Goal: Communication & Community: Answer question/provide support

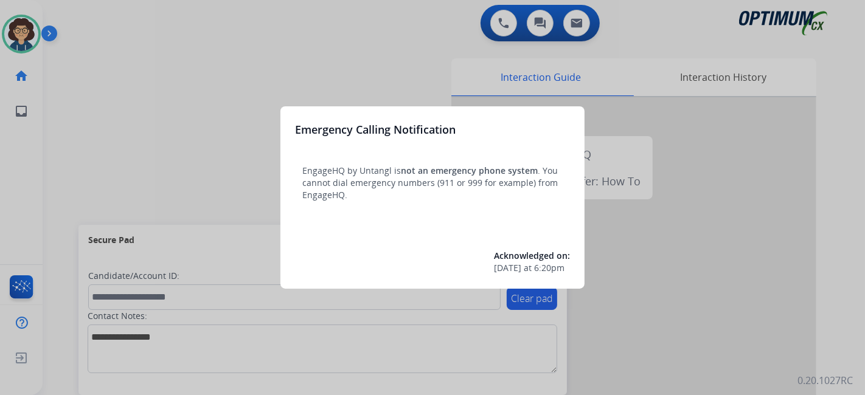
click at [61, 170] on div at bounding box center [432, 197] width 865 height 395
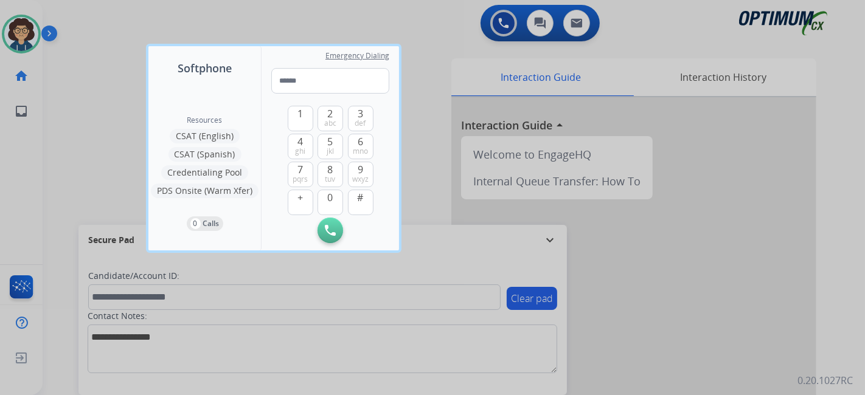
click at [76, 162] on div at bounding box center [432, 197] width 865 height 395
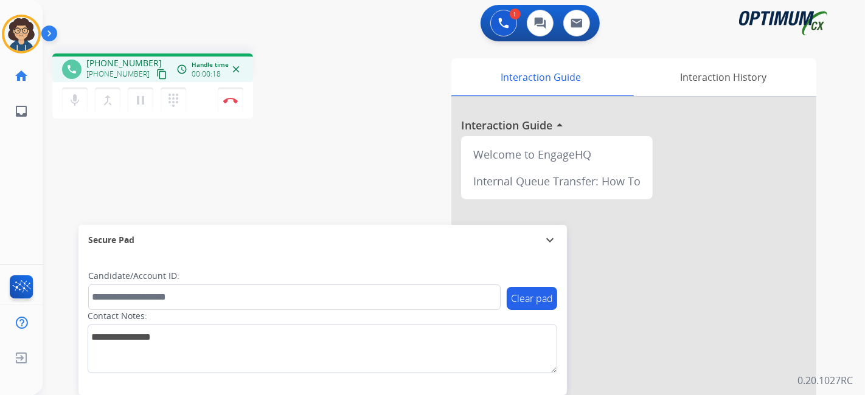
click at [156, 69] on mat-icon "content_copy" at bounding box center [161, 74] width 11 height 11
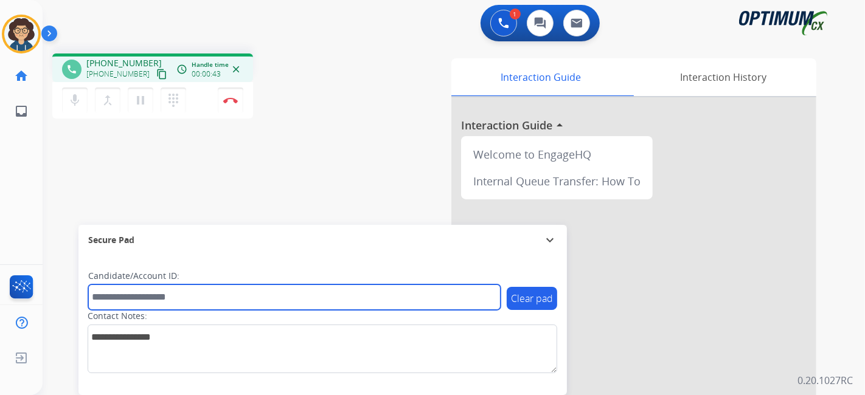
click at [171, 300] on input "text" at bounding box center [294, 298] width 412 height 26
paste input "*******"
type input "*******"
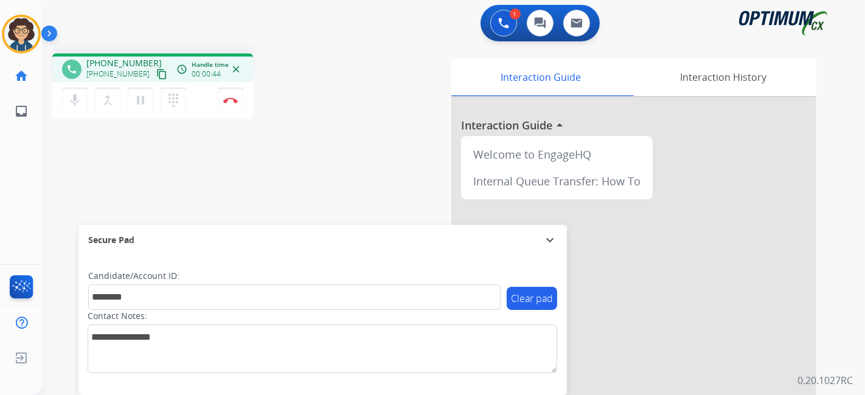
click at [244, 176] on div "phone [PHONE_NUMBER] [PHONE_NUMBER] content_copy access_time Call metrics Queue…" at bounding box center [439, 297] width 793 height 507
click at [241, 105] on button "Disconnect" at bounding box center [231, 101] width 26 height 26
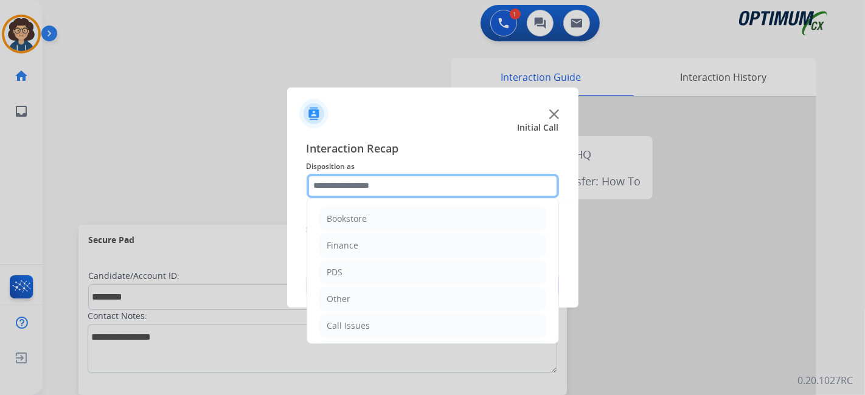
click at [434, 188] on input "text" at bounding box center [432, 186] width 252 height 24
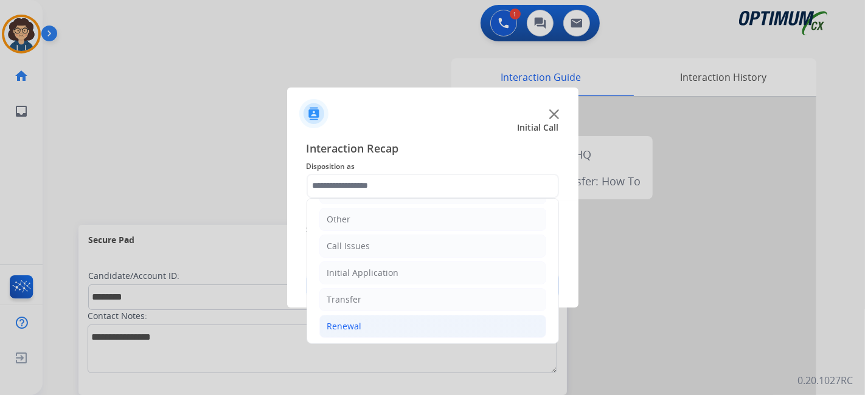
click at [408, 328] on li "Renewal" at bounding box center [432, 326] width 227 height 23
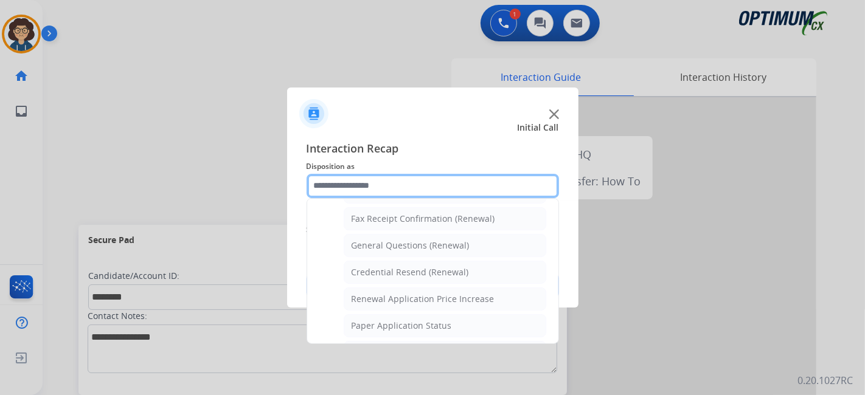
scroll to position [330, 0]
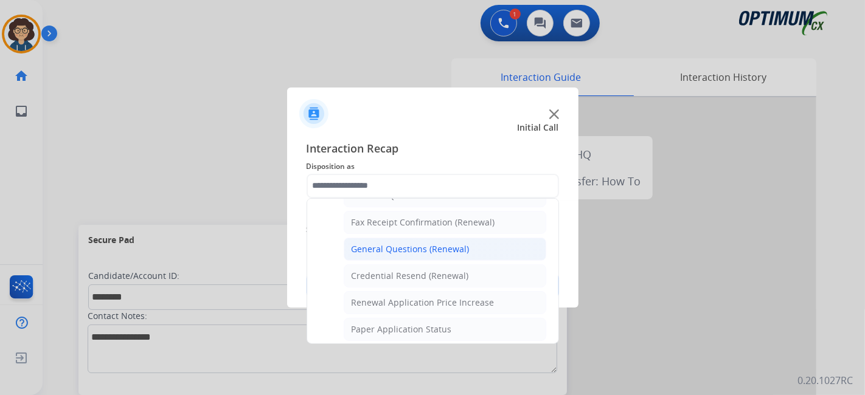
click at [483, 248] on li "General Questions (Renewal)" at bounding box center [445, 249] width 203 height 23
type input "**********"
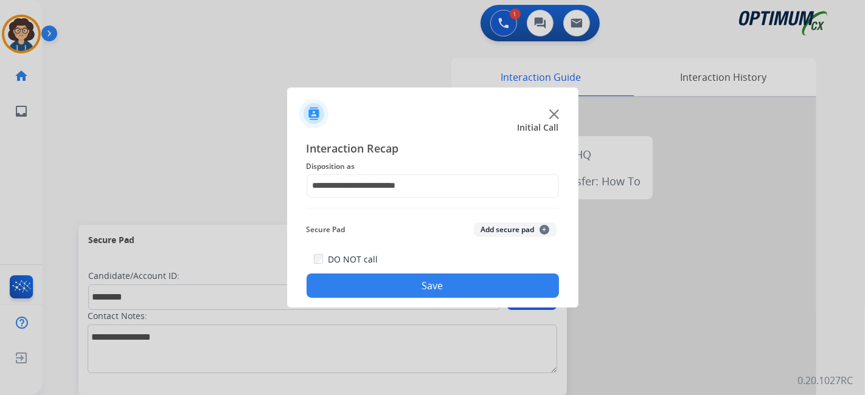
click at [504, 228] on button "Add secure pad +" at bounding box center [515, 230] width 83 height 15
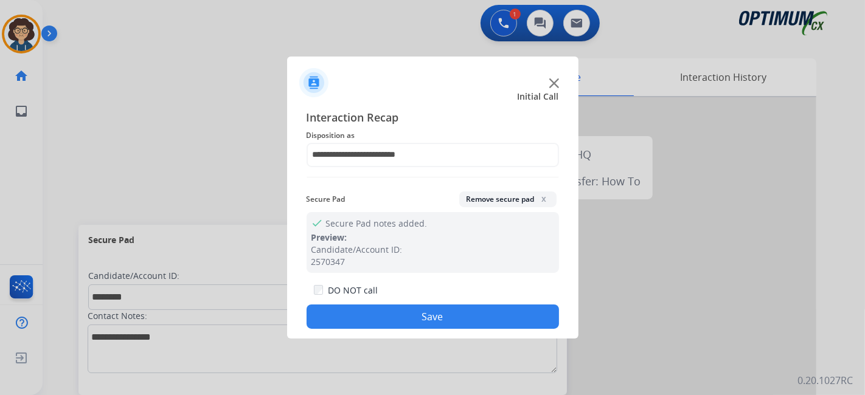
click at [464, 320] on button "Save" at bounding box center [432, 317] width 252 height 24
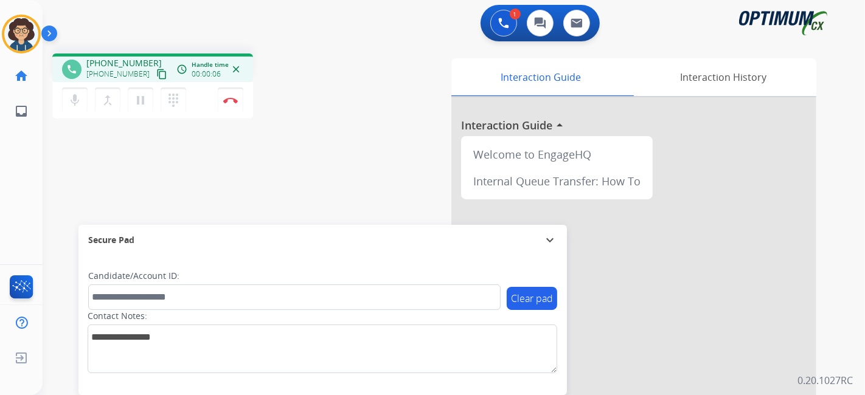
click at [156, 74] on mat-icon "content_copy" at bounding box center [161, 74] width 11 height 11
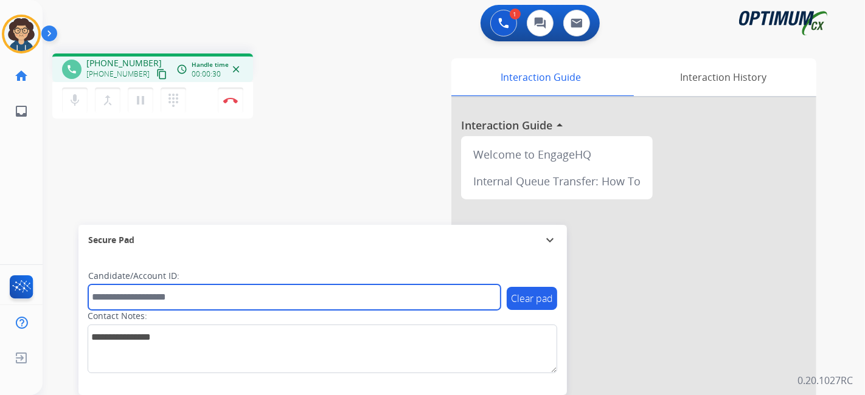
click at [200, 294] on input "text" at bounding box center [294, 298] width 412 height 26
paste input "*******"
type input "*******"
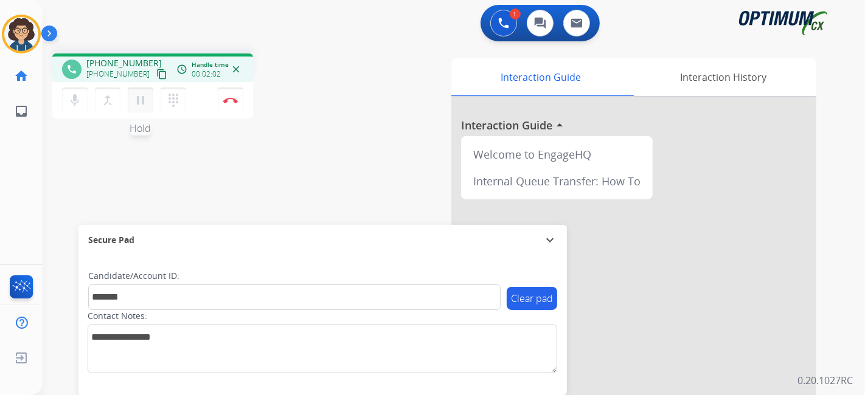
click at [129, 102] on button "pause Hold" at bounding box center [141, 101] width 26 height 26
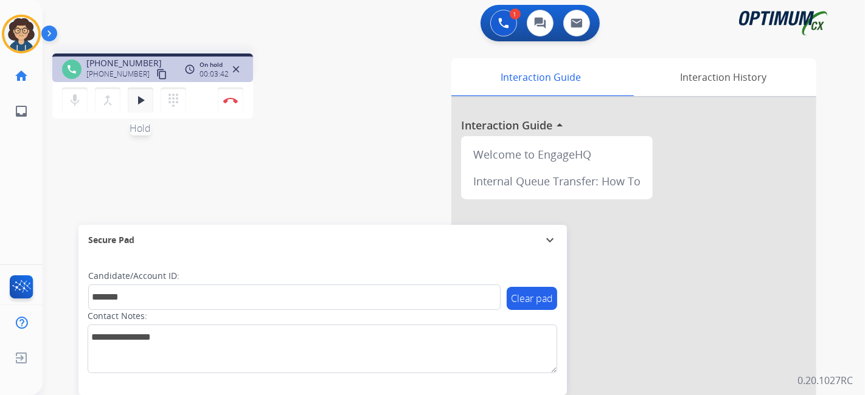
click at [140, 105] on mat-icon "play_arrow" at bounding box center [140, 100] width 15 height 15
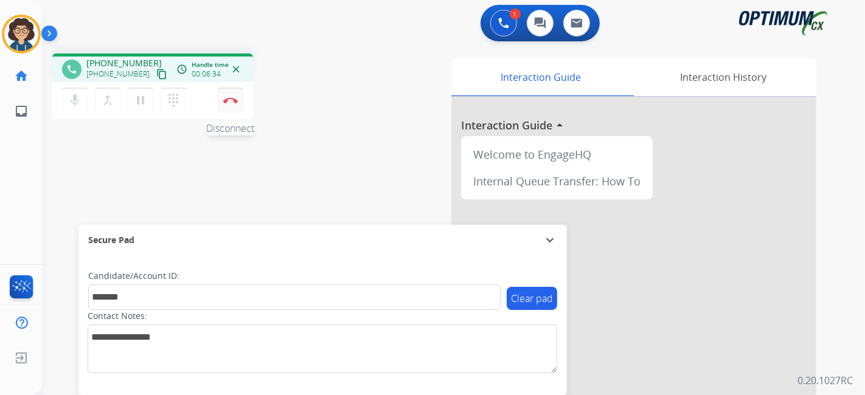
click at [229, 103] on img at bounding box center [230, 100] width 15 height 6
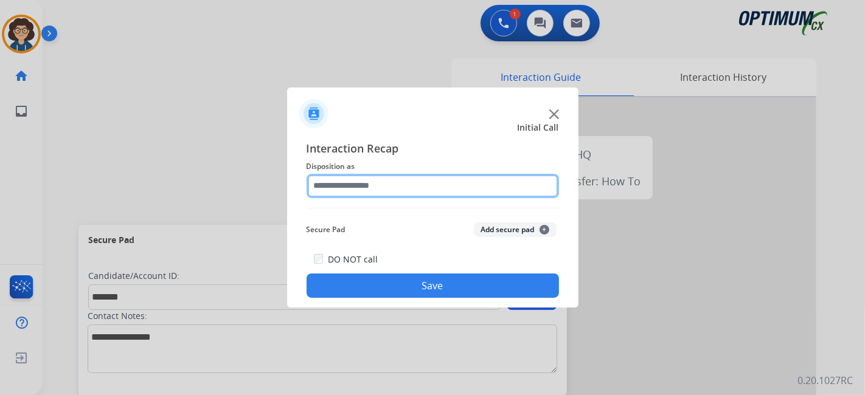
click at [435, 195] on input "text" at bounding box center [432, 186] width 252 height 24
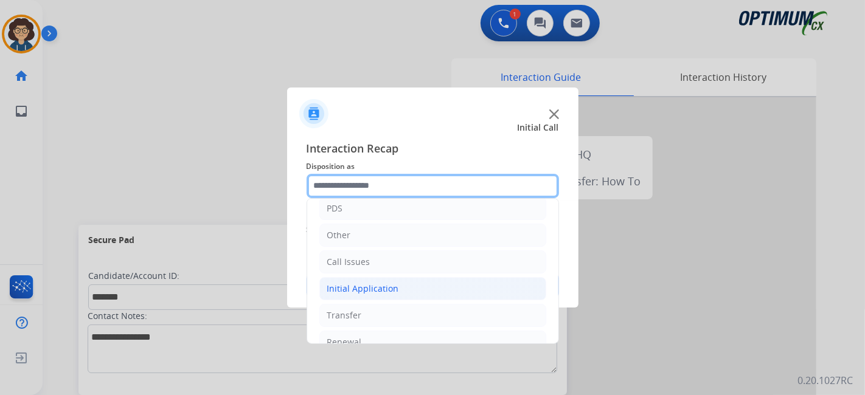
scroll to position [80, 0]
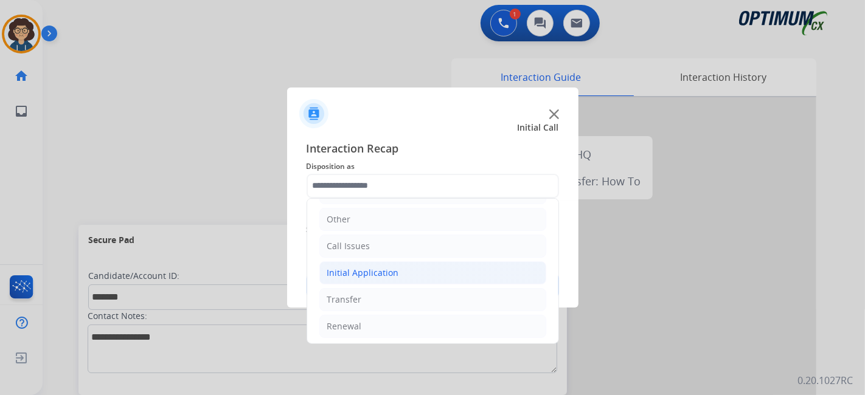
click at [415, 270] on li "Initial Application" at bounding box center [432, 272] width 227 height 23
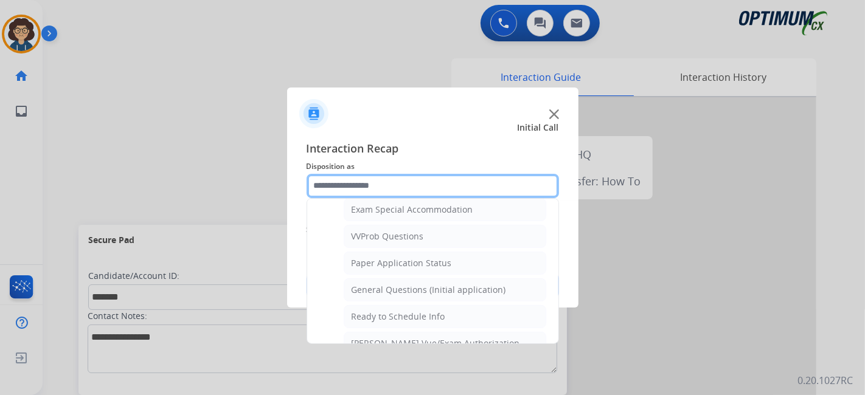
scroll to position [664, 0]
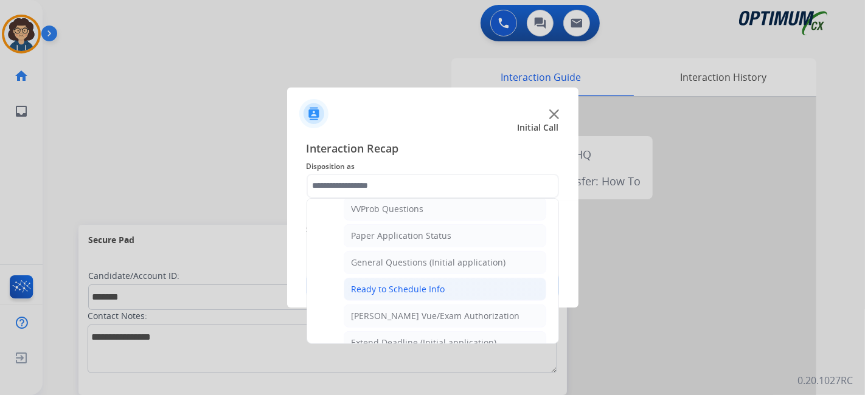
click at [460, 278] on li "Ready to Schedule Info" at bounding box center [445, 289] width 203 height 23
type input "**********"
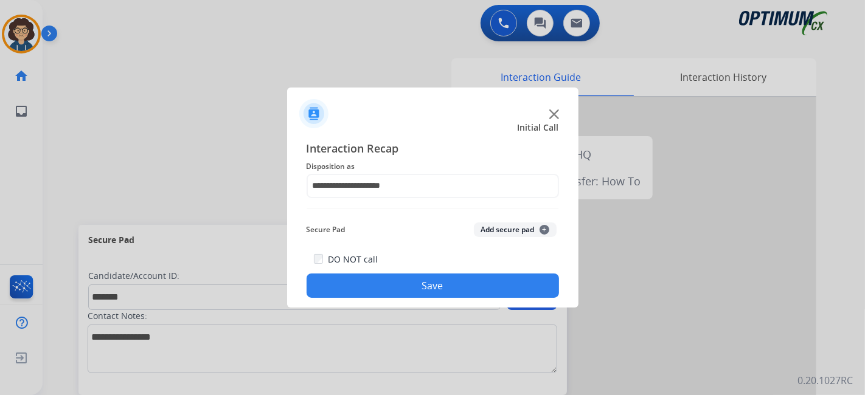
click at [536, 224] on button "Add secure pad +" at bounding box center [515, 230] width 83 height 15
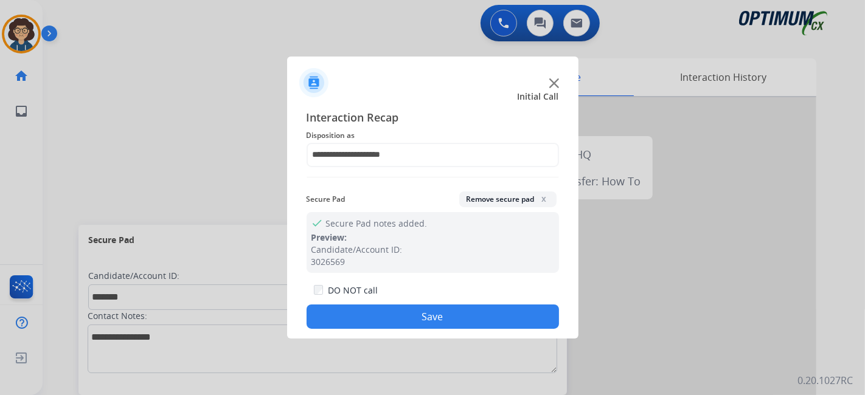
click at [474, 324] on button "Save" at bounding box center [432, 317] width 252 height 24
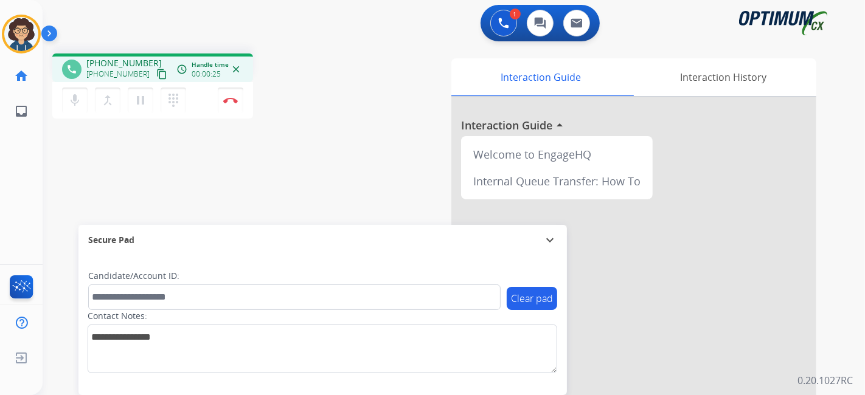
drag, startPoint x: 147, startPoint y: 73, endPoint x: 139, endPoint y: 80, distance: 10.8
click at [156, 73] on mat-icon "content_copy" at bounding box center [161, 74] width 11 height 11
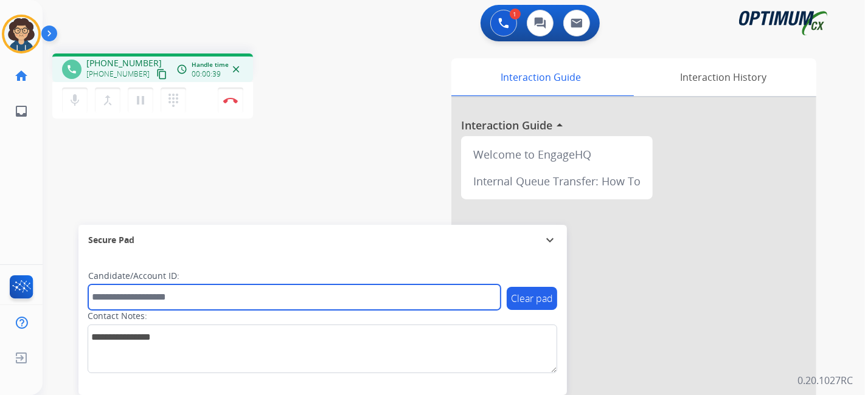
click at [227, 302] on input "text" at bounding box center [294, 298] width 412 height 26
paste input "*******"
type input "*******"
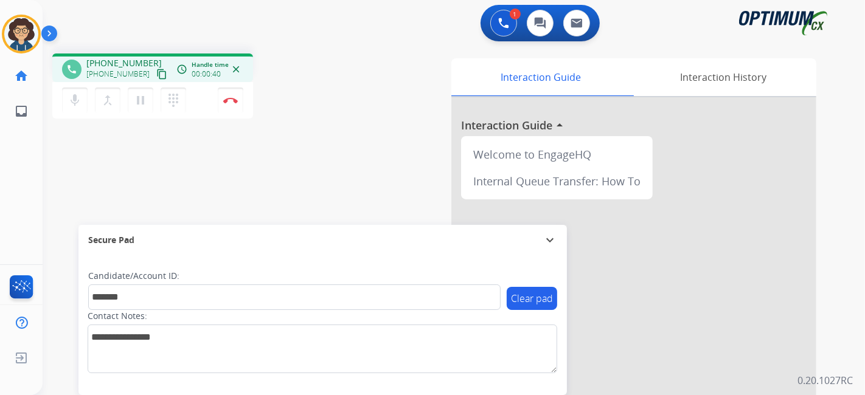
click at [286, 175] on div "phone [PHONE_NUMBER] [PHONE_NUMBER] content_copy access_time Call metrics Queue…" at bounding box center [439, 297] width 793 height 507
click at [234, 103] on img at bounding box center [230, 100] width 15 height 6
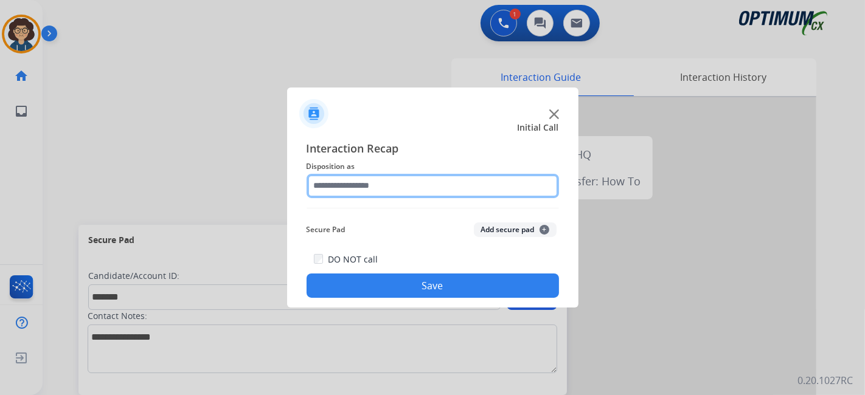
click at [452, 192] on input "text" at bounding box center [432, 186] width 252 height 24
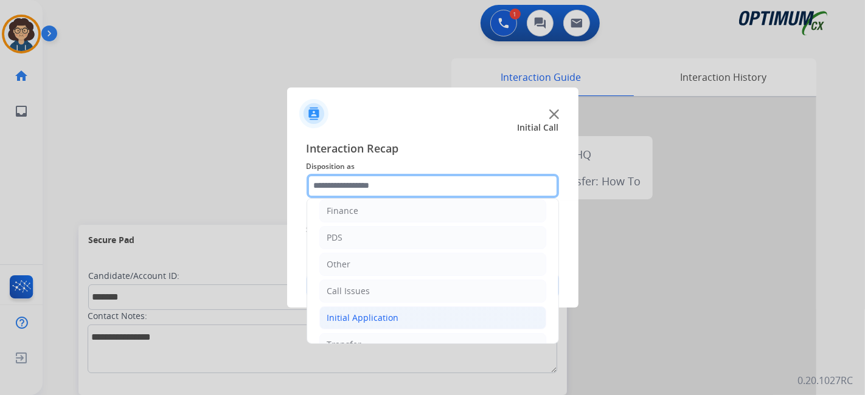
scroll to position [80, 0]
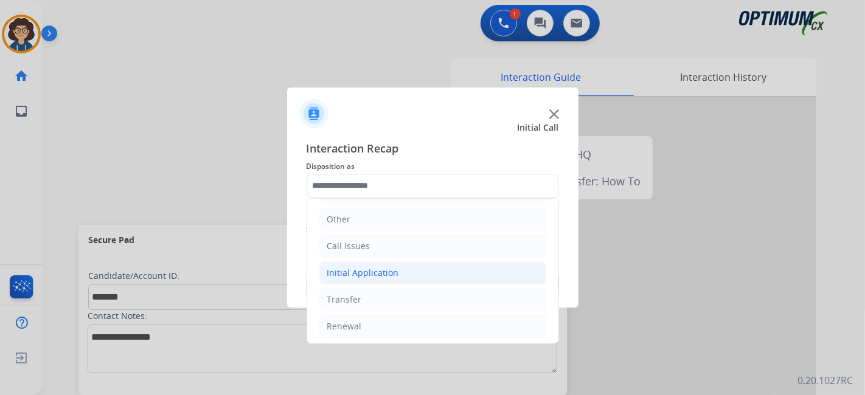
drag, startPoint x: 458, startPoint y: 273, endPoint x: 497, endPoint y: 265, distance: 39.8
click at [461, 272] on li "Initial Application" at bounding box center [432, 272] width 227 height 23
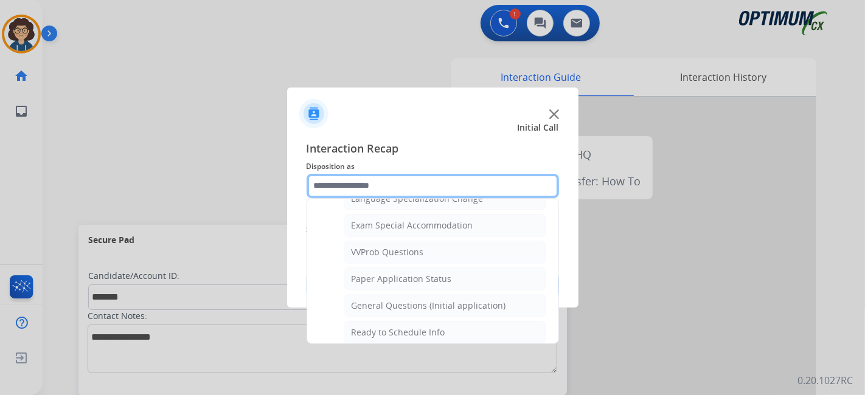
scroll to position [629, 0]
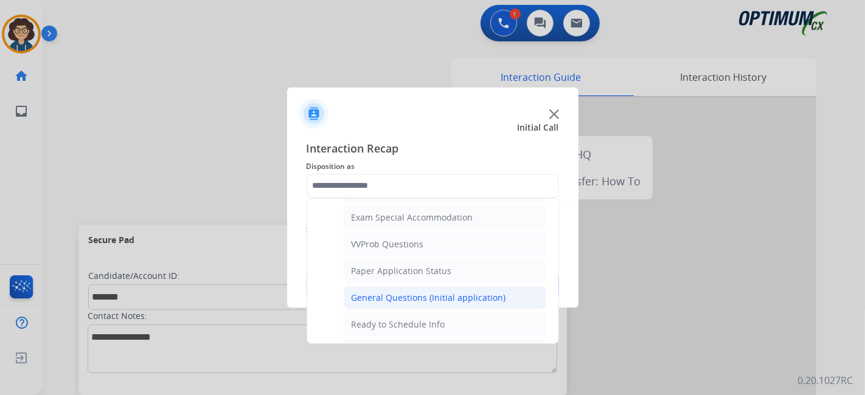
click at [509, 286] on li "General Questions (Initial application)" at bounding box center [445, 297] width 203 height 23
type input "**********"
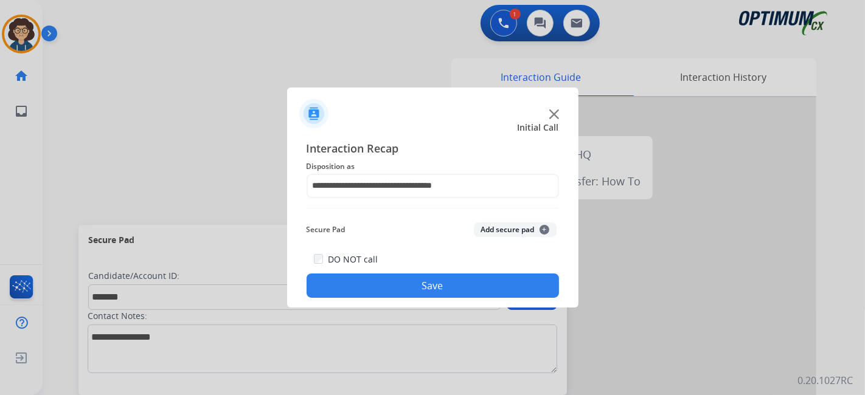
click at [524, 228] on button "Add secure pad +" at bounding box center [515, 230] width 83 height 15
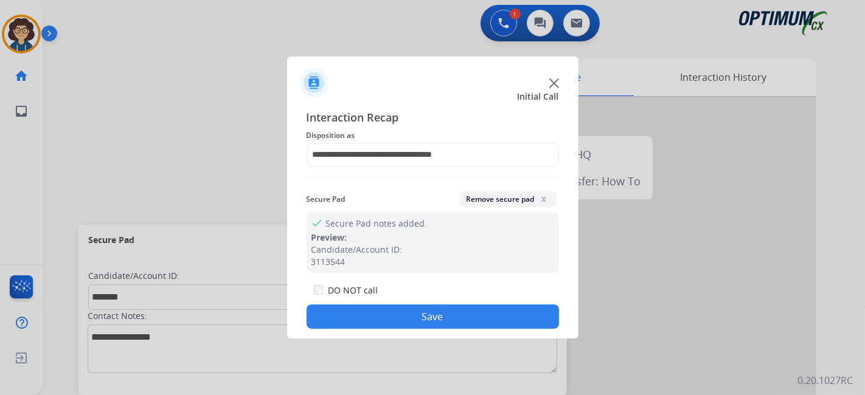
drag, startPoint x: 455, startPoint y: 324, endPoint x: 430, endPoint y: 282, distance: 49.1
click at [455, 324] on button "Save" at bounding box center [432, 317] width 252 height 24
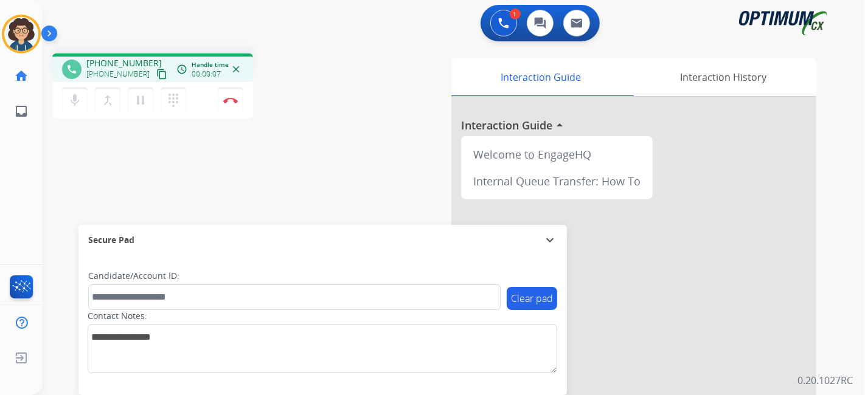
click at [156, 74] on mat-icon "content_copy" at bounding box center [161, 74] width 11 height 11
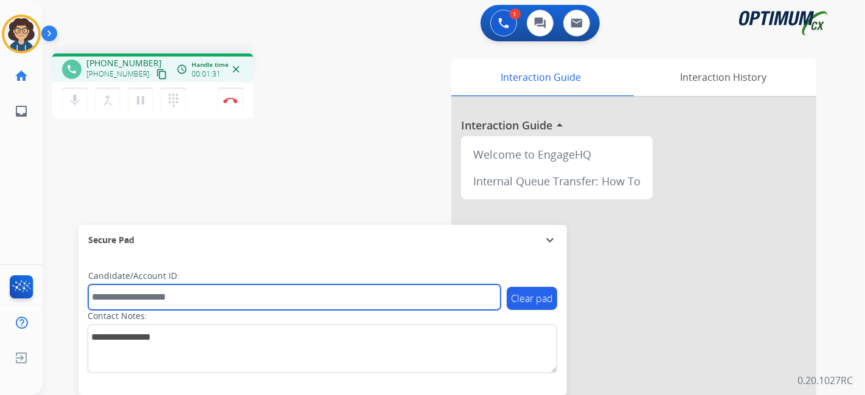
click at [196, 301] on input "text" at bounding box center [294, 298] width 412 height 26
paste input "*******"
type input "*******"
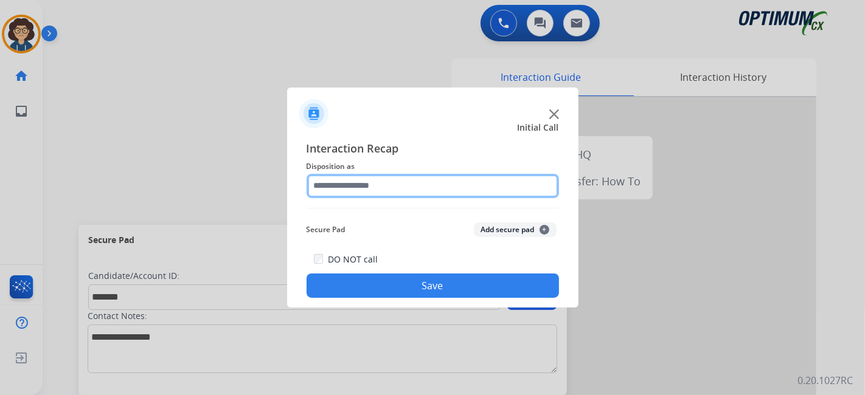
click at [370, 174] on input "text" at bounding box center [432, 186] width 252 height 24
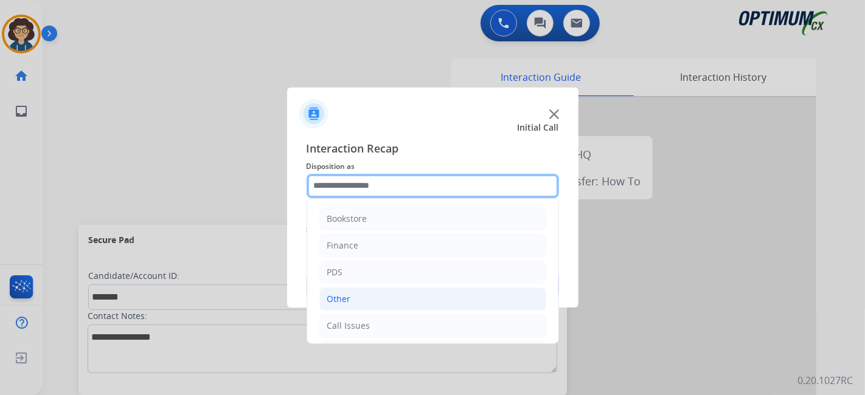
scroll to position [80, 0]
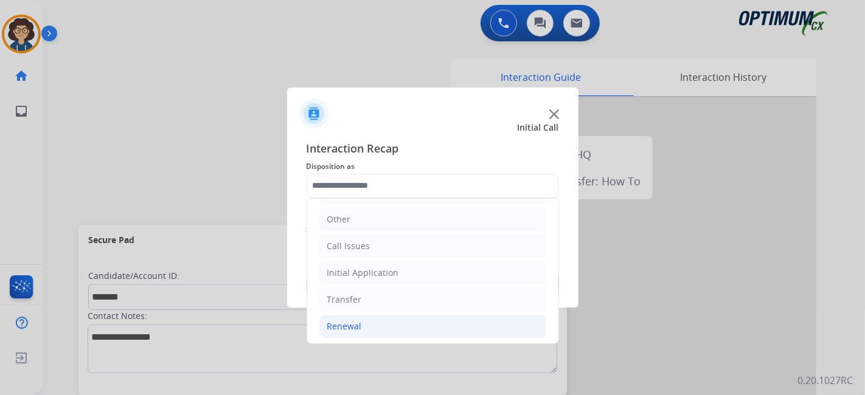
click at [404, 324] on li "Renewal" at bounding box center [432, 326] width 227 height 23
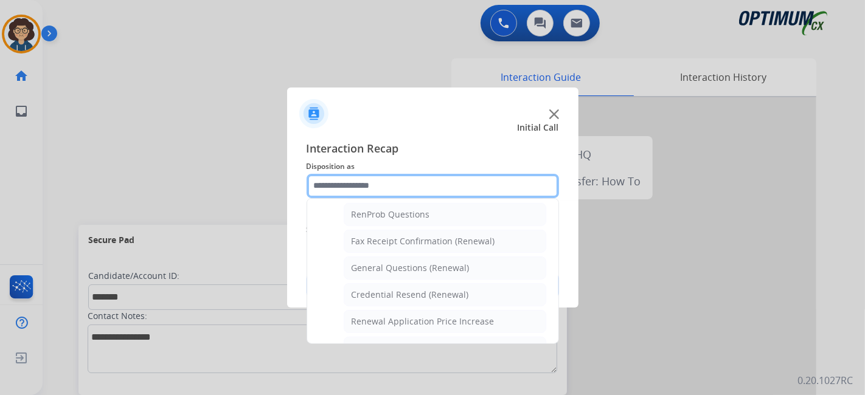
scroll to position [331, 0]
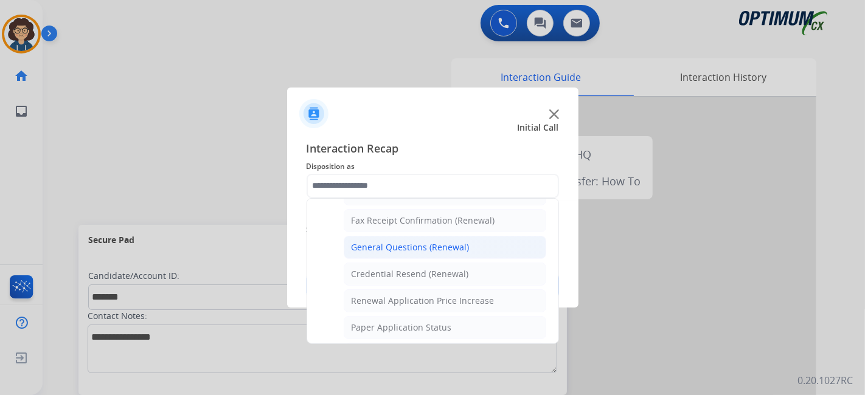
click at [487, 243] on li "General Questions (Renewal)" at bounding box center [445, 247] width 203 height 23
type input "**********"
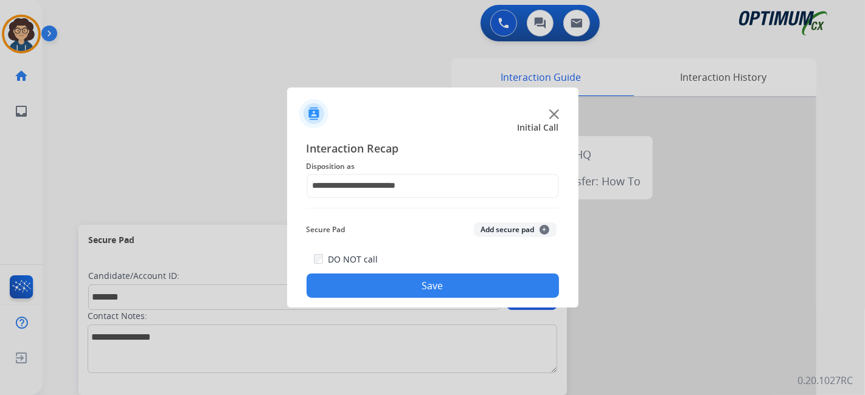
click at [493, 235] on button "Add secure pad +" at bounding box center [515, 230] width 83 height 15
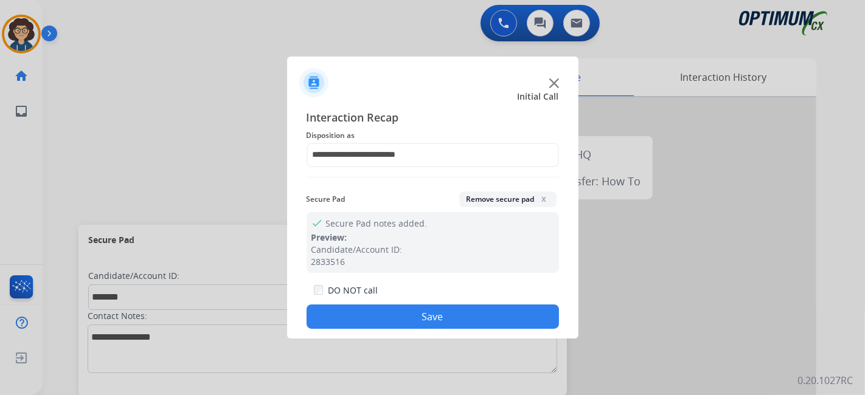
click at [465, 310] on button "Save" at bounding box center [432, 317] width 252 height 24
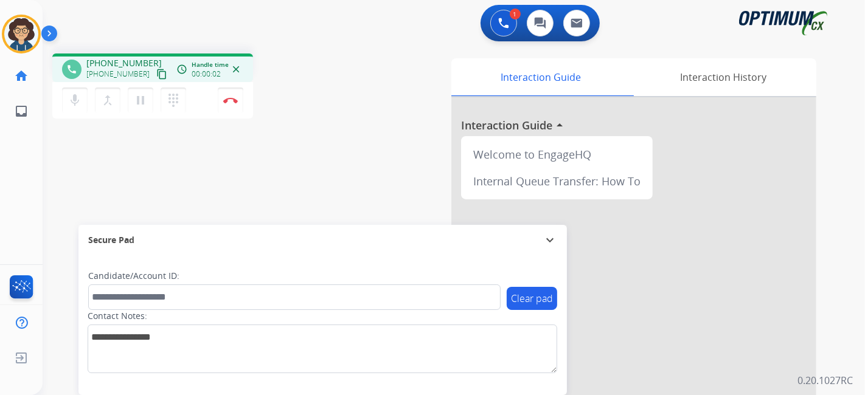
click at [156, 77] on mat-icon "content_copy" at bounding box center [161, 74] width 11 height 11
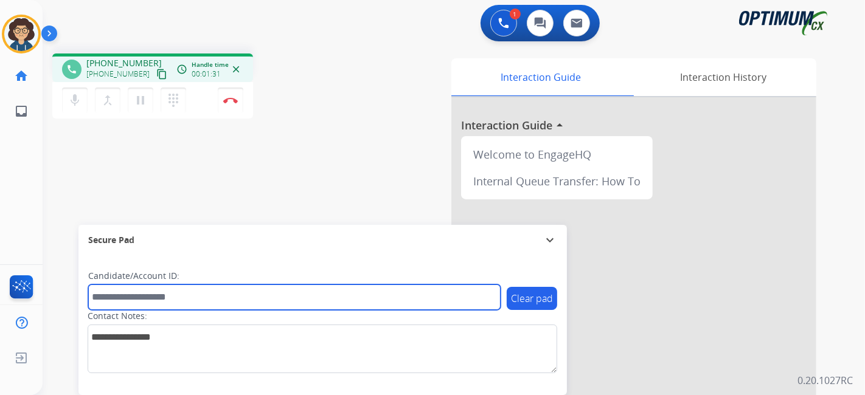
click at [203, 308] on input "text" at bounding box center [294, 298] width 412 height 26
paste input "*******"
type input "*******"
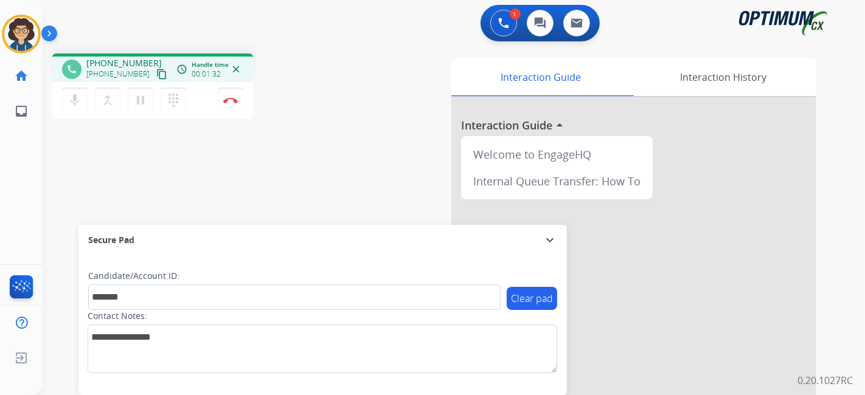
drag, startPoint x: 307, startPoint y: 176, endPoint x: 313, endPoint y: 1, distance: 174.6
click at [308, 173] on div "phone [PHONE_NUMBER] [PHONE_NUMBER] content_copy access_time Call metrics Queue…" at bounding box center [439, 297] width 793 height 507
click at [244, 98] on div "mic Mute merge_type Bridge pause Hold dialpad Dialpad Disconnect" at bounding box center [152, 100] width 201 height 36
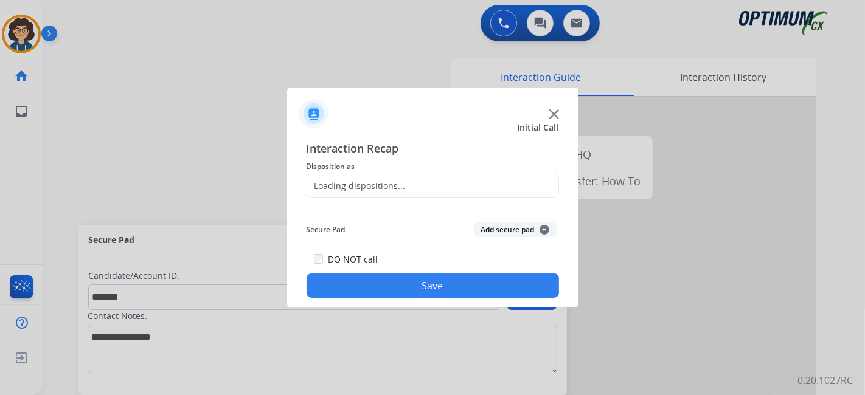
click at [440, 181] on div "Loading dispositions..." at bounding box center [432, 186] width 252 height 24
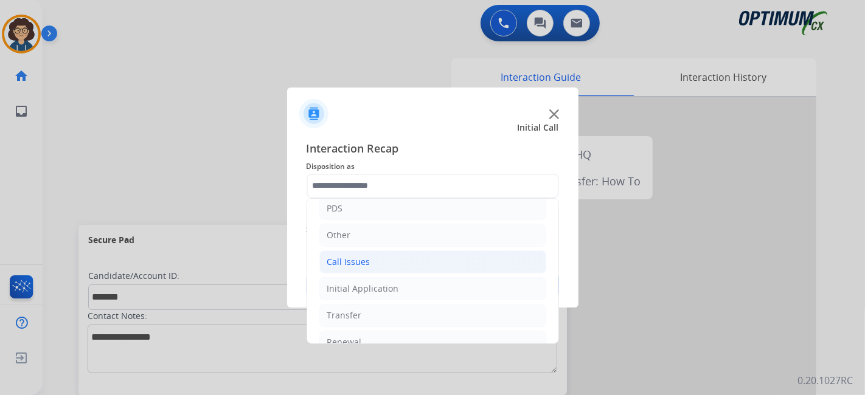
scroll to position [80, 0]
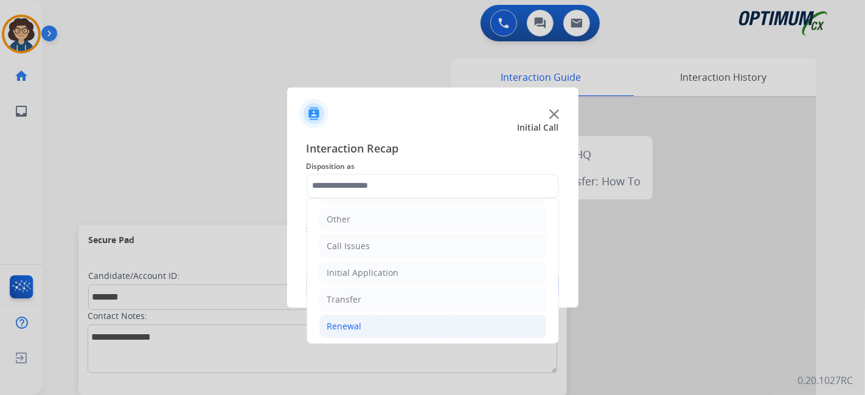
click at [390, 324] on li "Renewal" at bounding box center [432, 326] width 227 height 23
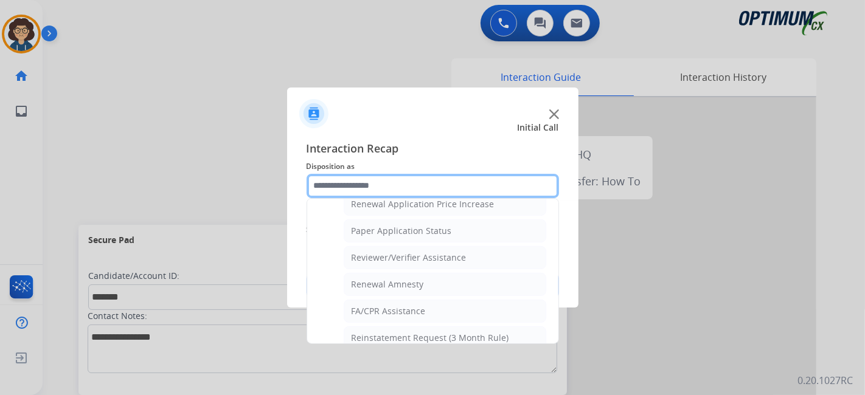
scroll to position [430, 0]
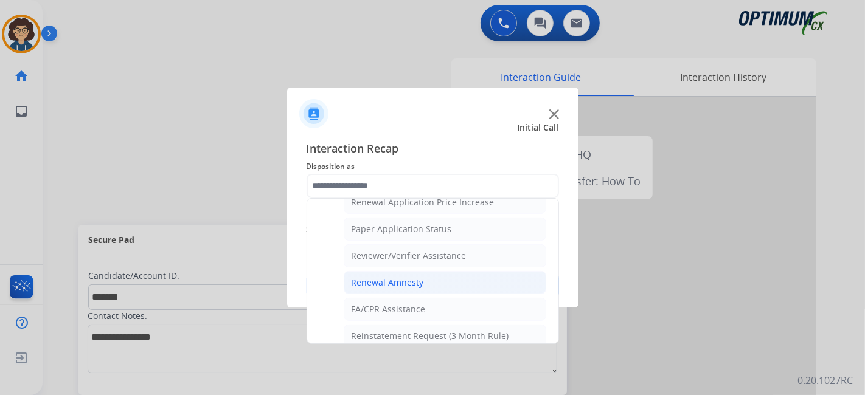
click at [421, 271] on li "Renewal Amnesty" at bounding box center [445, 282] width 203 height 23
type input "**********"
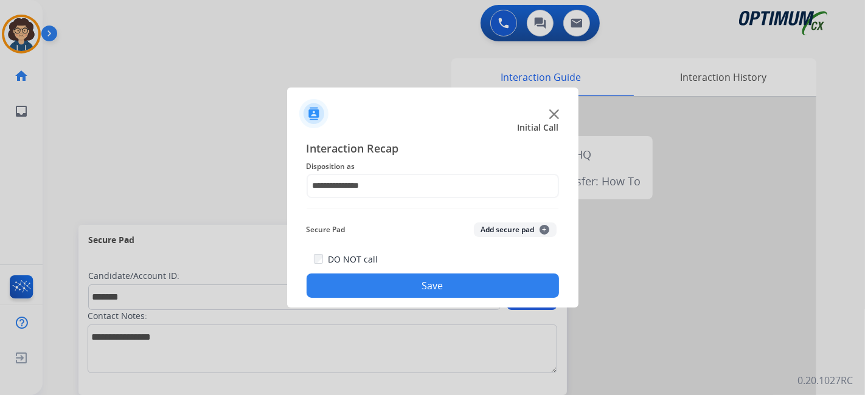
click at [497, 229] on button "Add secure pad +" at bounding box center [515, 230] width 83 height 15
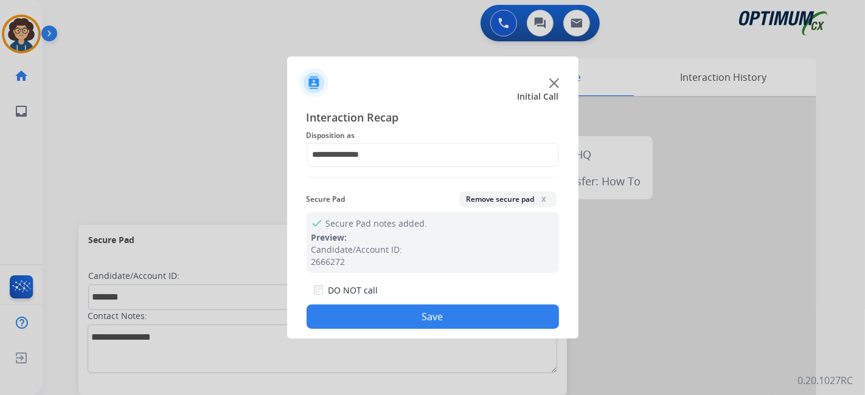
click at [425, 319] on button "Save" at bounding box center [432, 317] width 252 height 24
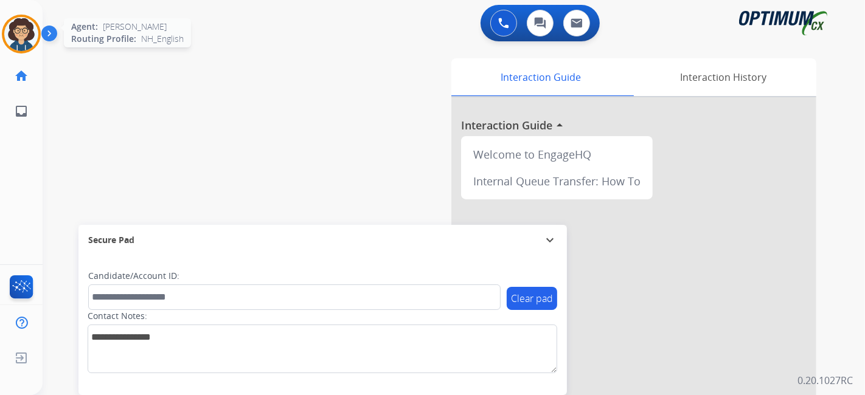
click at [28, 44] on img at bounding box center [21, 34] width 34 height 34
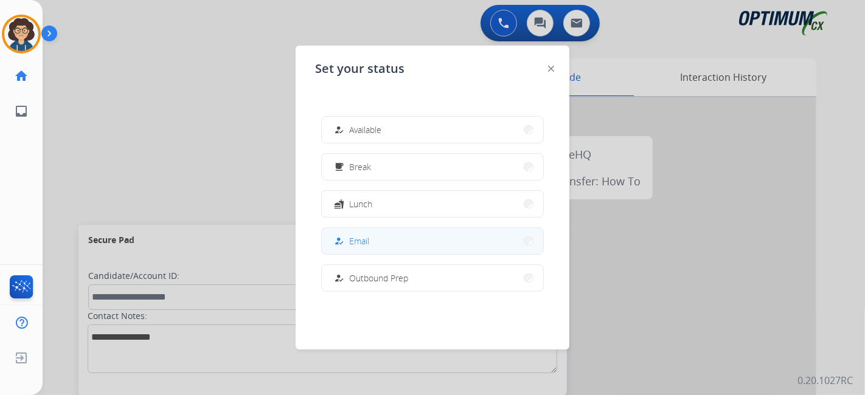
click at [429, 246] on button "how_to_reg Email" at bounding box center [432, 241] width 221 height 26
